Goal: Transaction & Acquisition: Purchase product/service

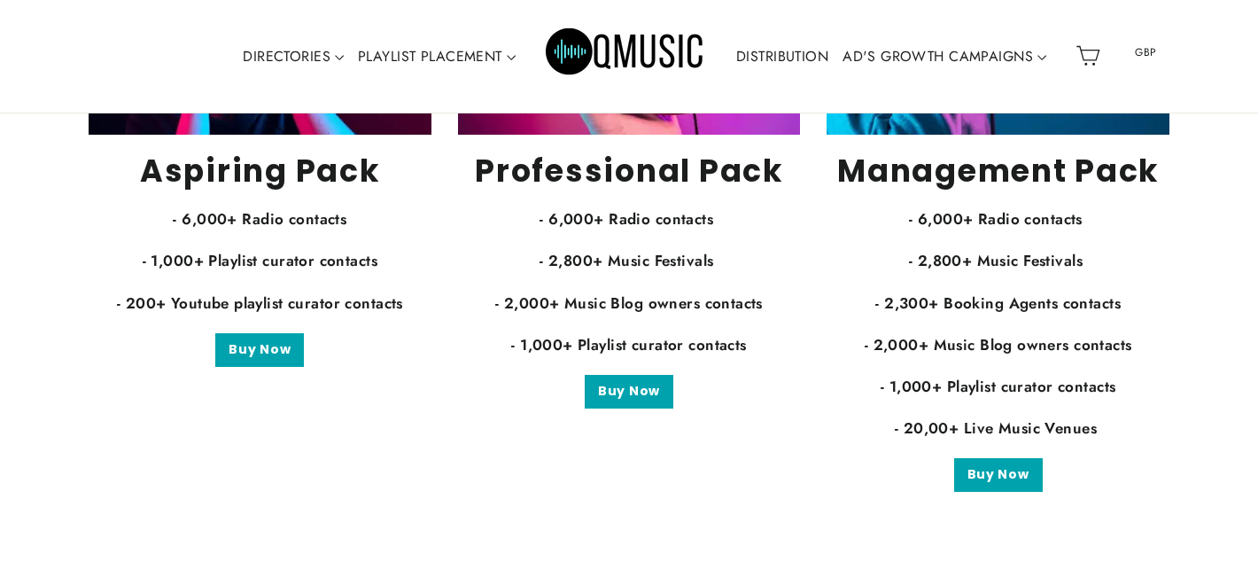
scroll to position [3519, 0]
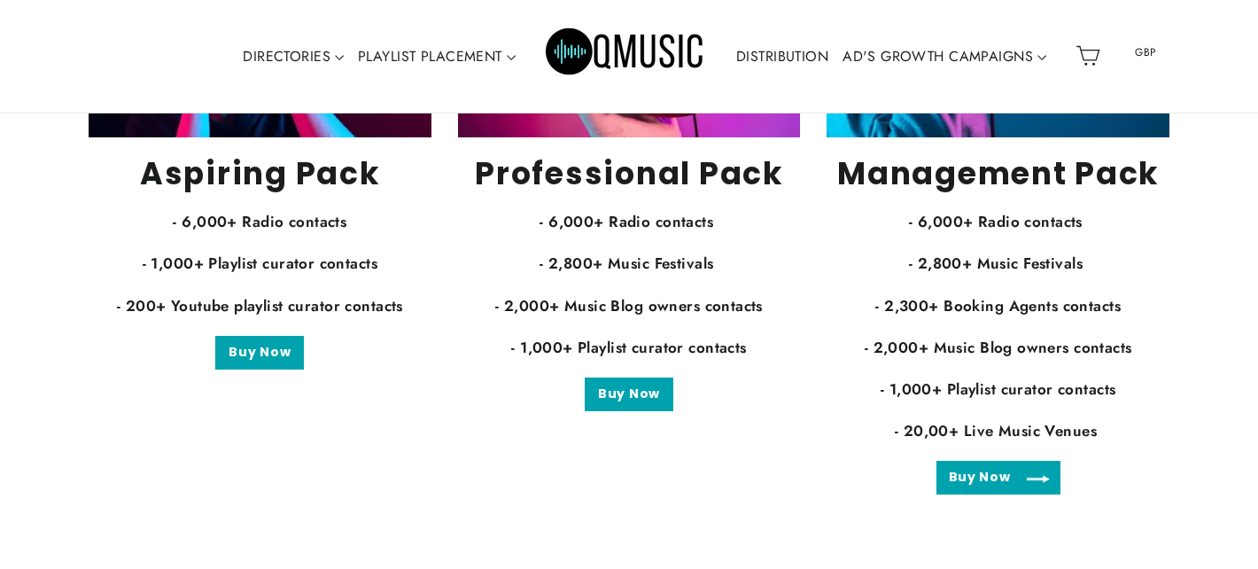
click at [1000, 479] on link "Buy Now" at bounding box center [999, 478] width 124 height 34
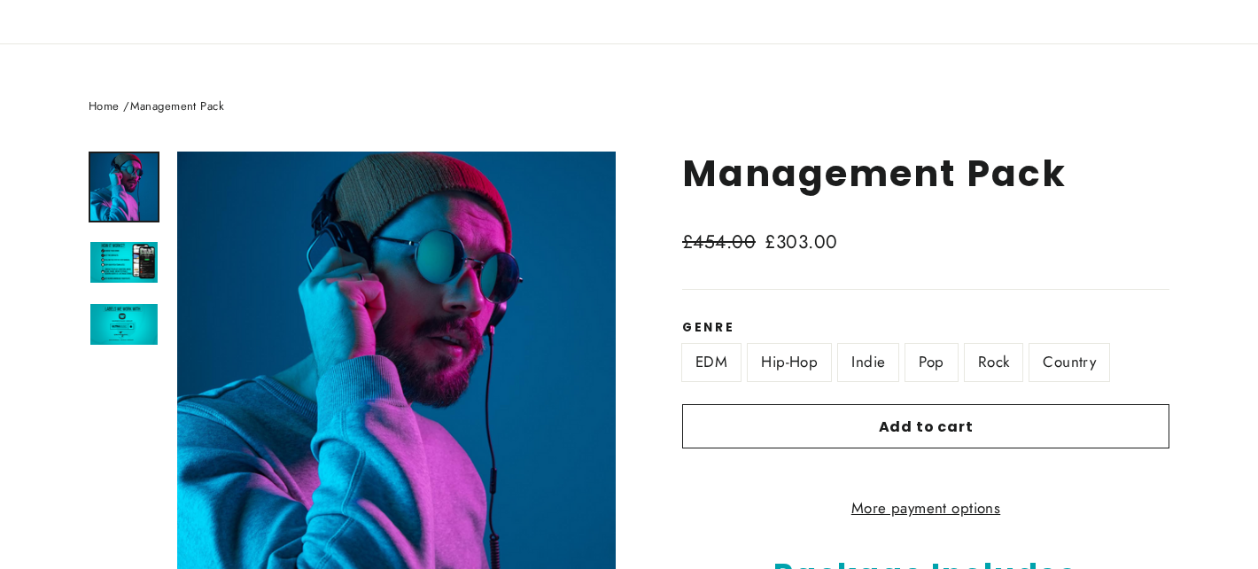
scroll to position [128, 0]
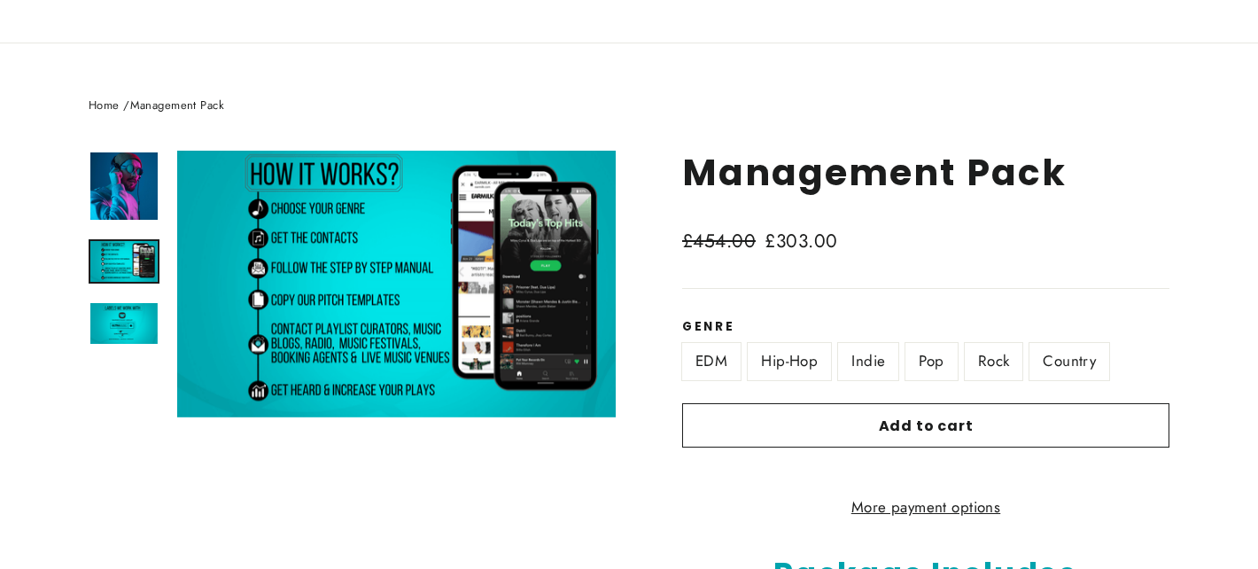
click at [105, 262] on img at bounding box center [123, 261] width 67 height 41
click at [120, 320] on img at bounding box center [123, 323] width 67 height 41
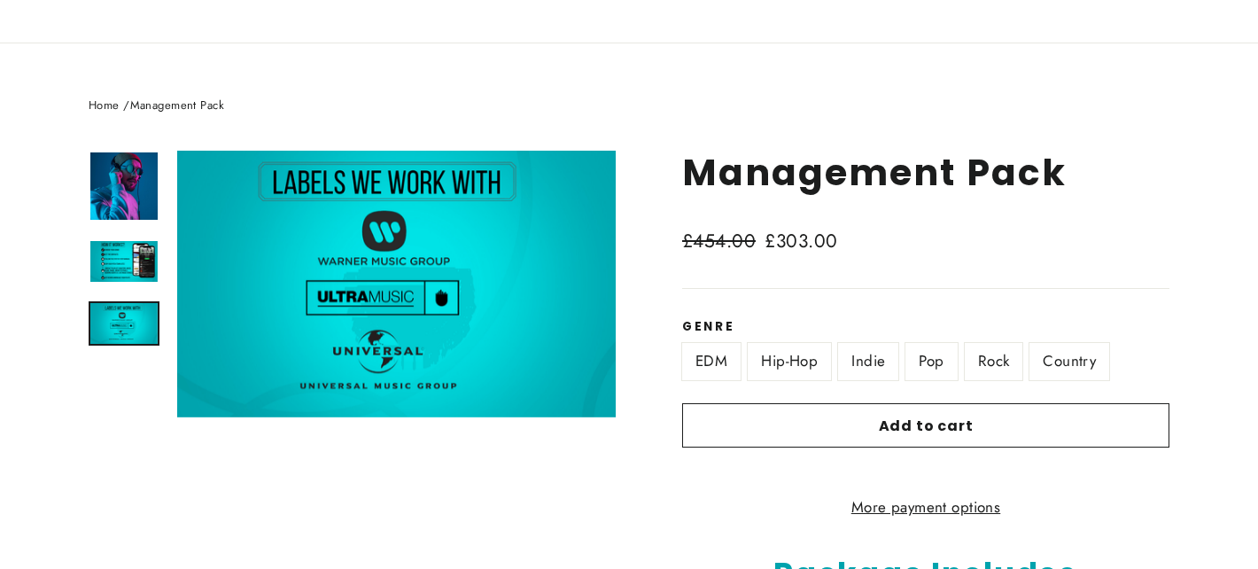
click at [861, 366] on label "Indie" at bounding box center [868, 361] width 60 height 36
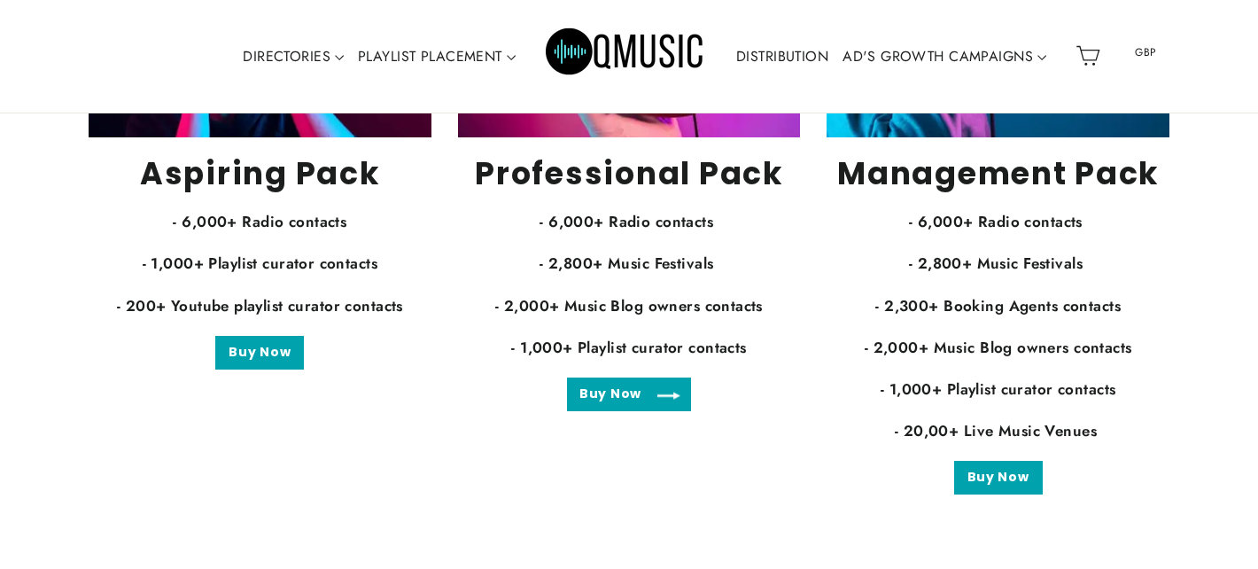
click at [612, 387] on link "Buy Now" at bounding box center [629, 394] width 124 height 34
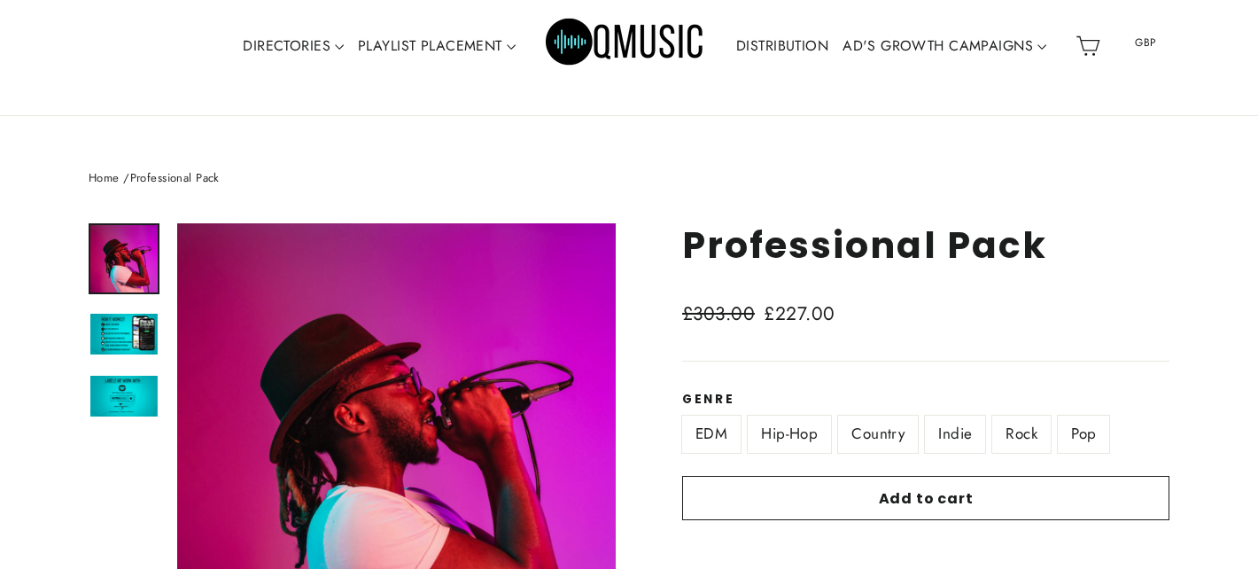
scroll to position [66, 0]
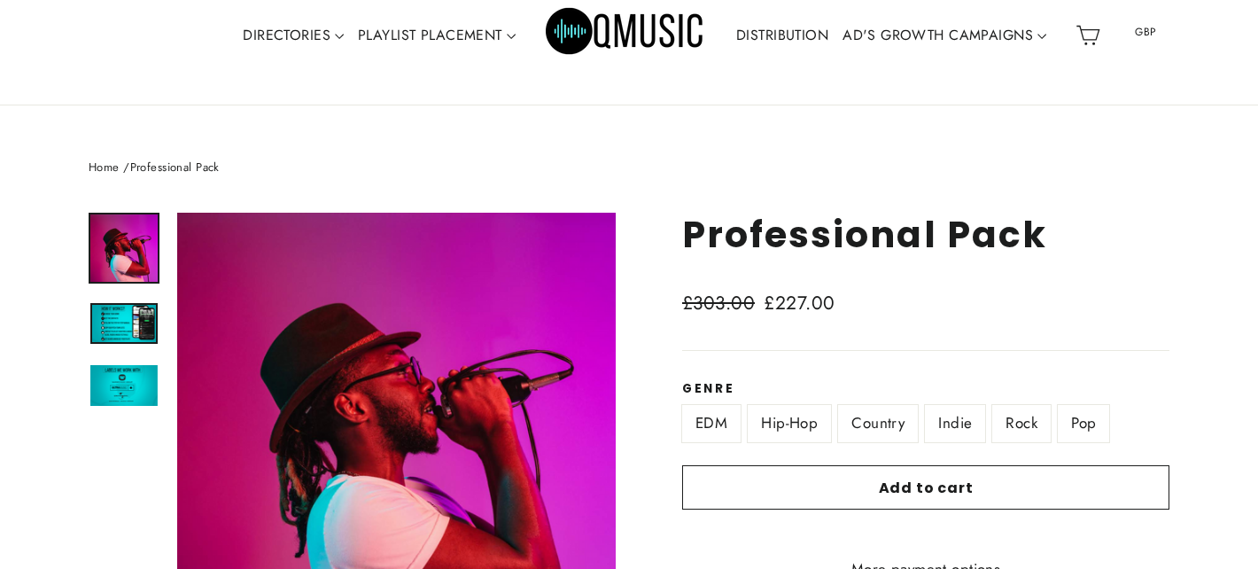
click at [124, 333] on img at bounding box center [123, 323] width 67 height 41
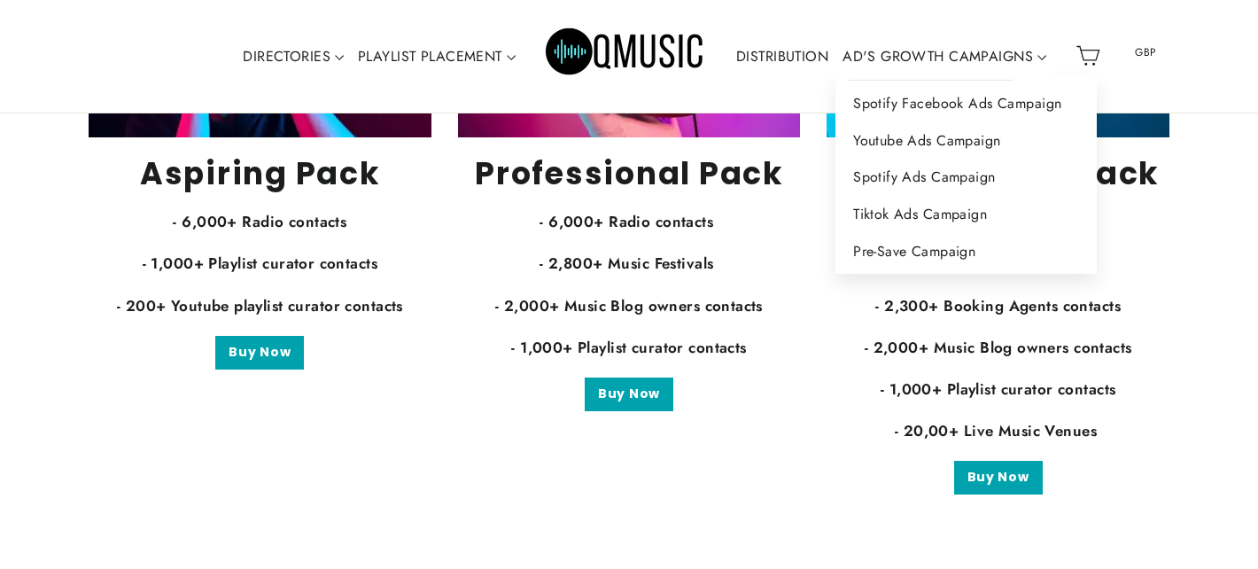
click at [959, 47] on link "AD'S GROWTH CAMPAIGNS" at bounding box center [945, 56] width 218 height 41
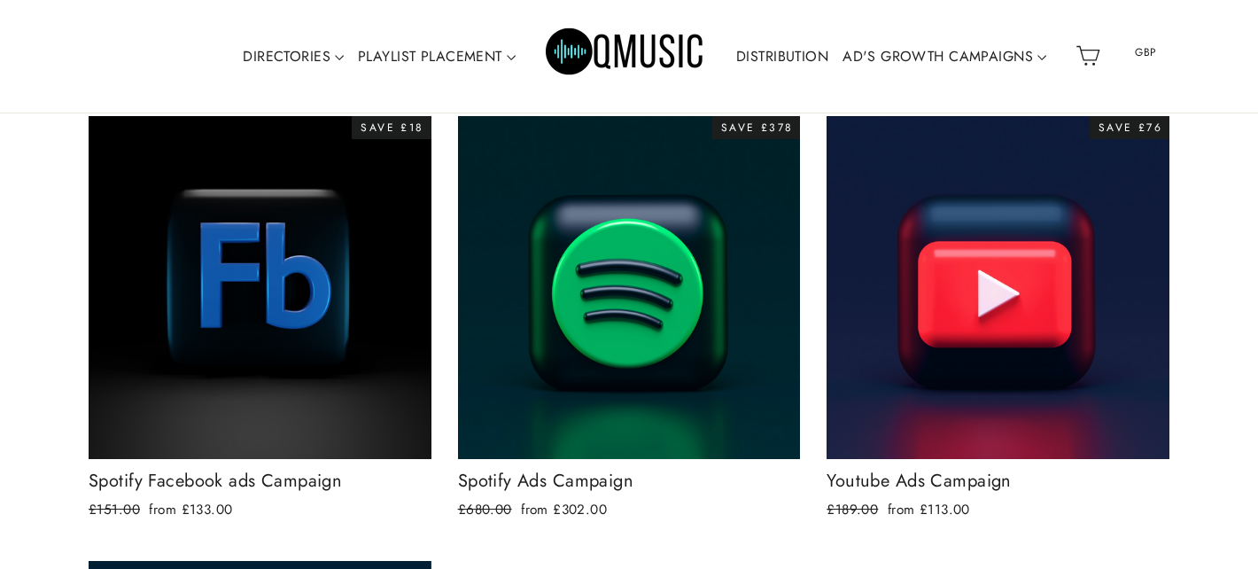
scroll to position [307, 0]
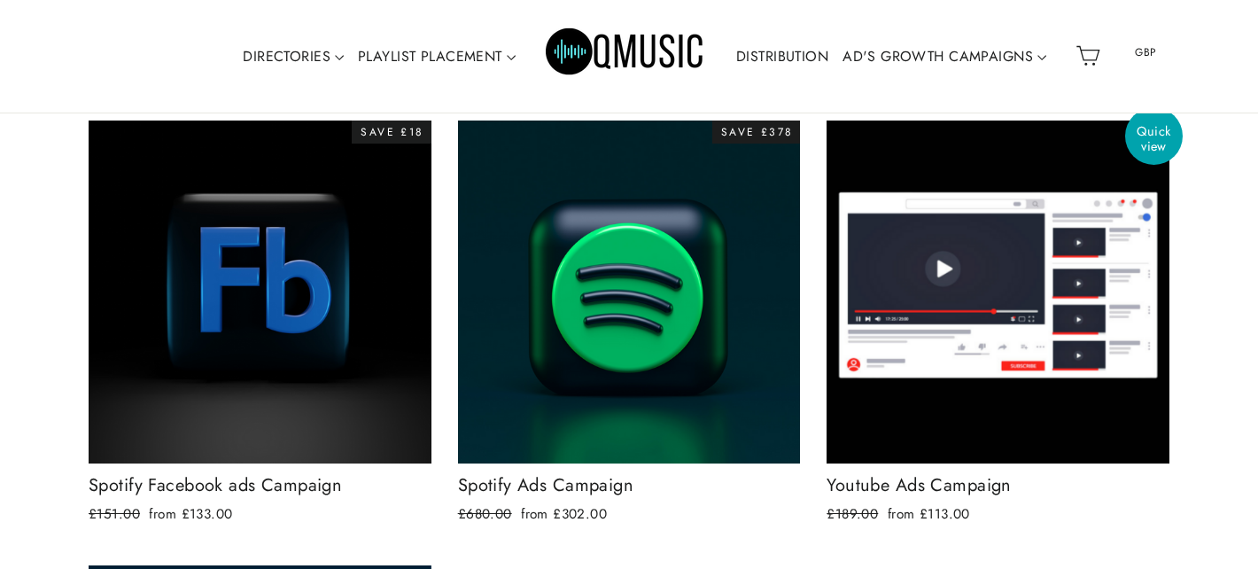
click at [915, 370] on div at bounding box center [998, 292] width 345 height 345
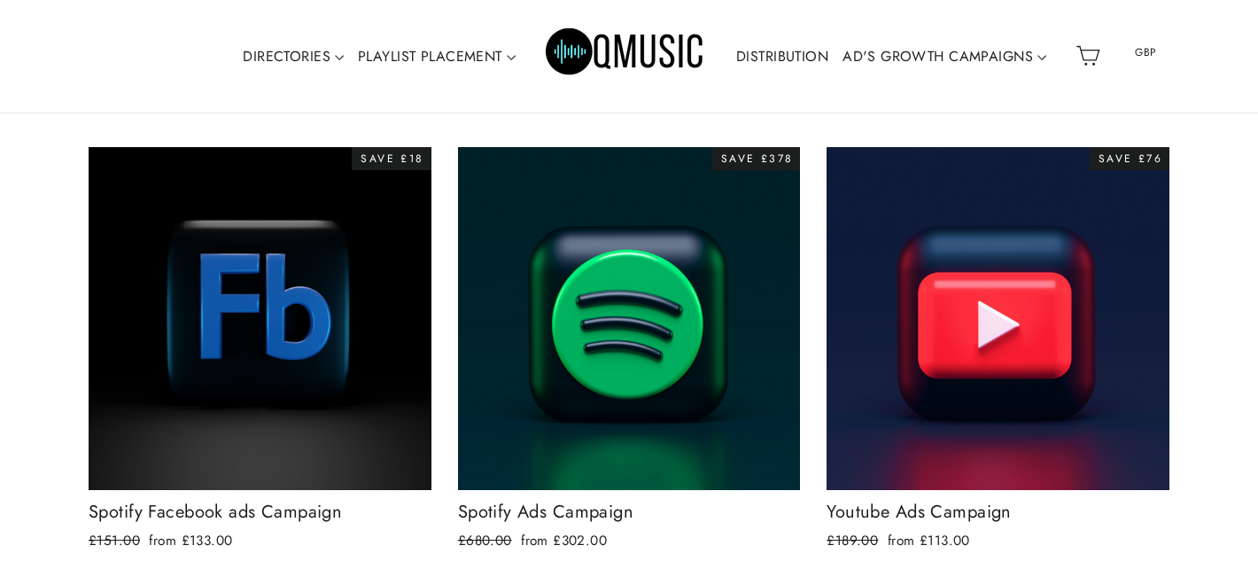
scroll to position [339, 0]
